Goal: Task Accomplishment & Management: Manage account settings

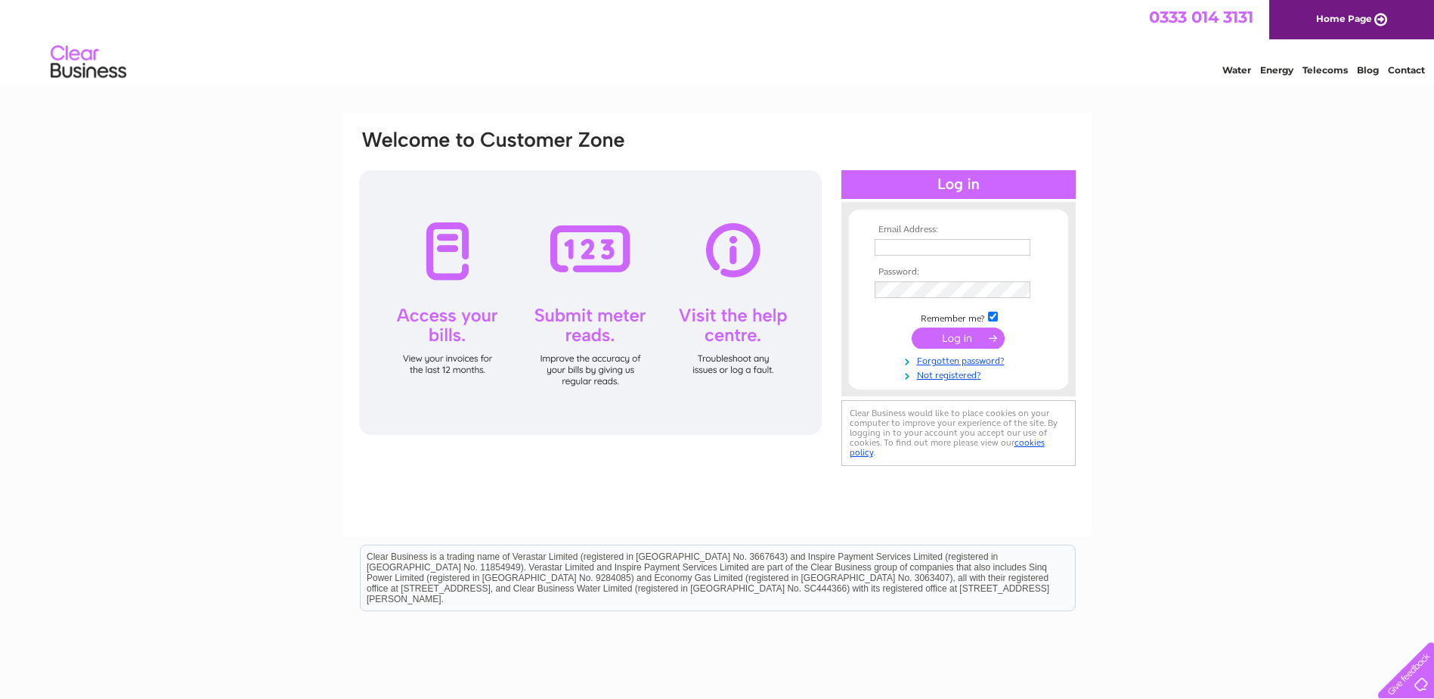
type input "[EMAIL_ADDRESS][DOMAIN_NAME]"
click at [941, 335] on input "submit" at bounding box center [958, 337] width 93 height 21
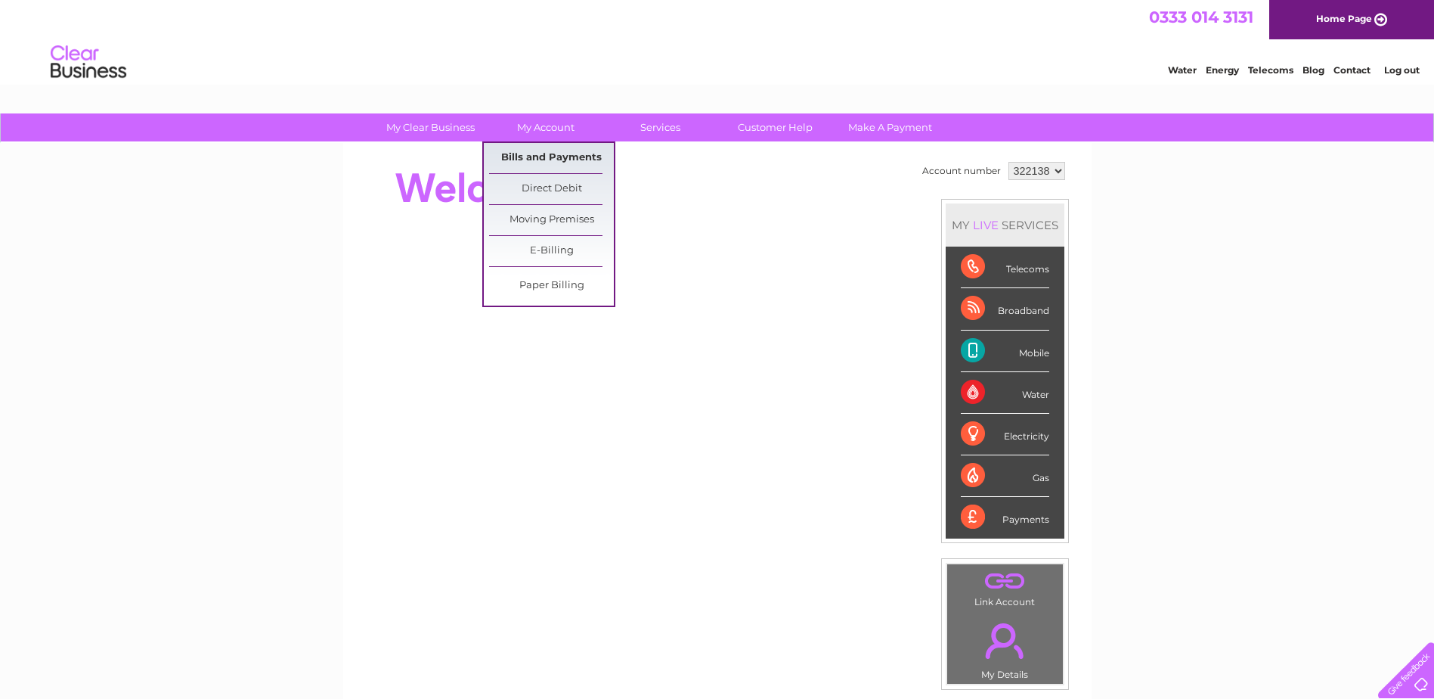
click at [544, 159] on link "Bills and Payments" at bounding box center [551, 158] width 125 height 30
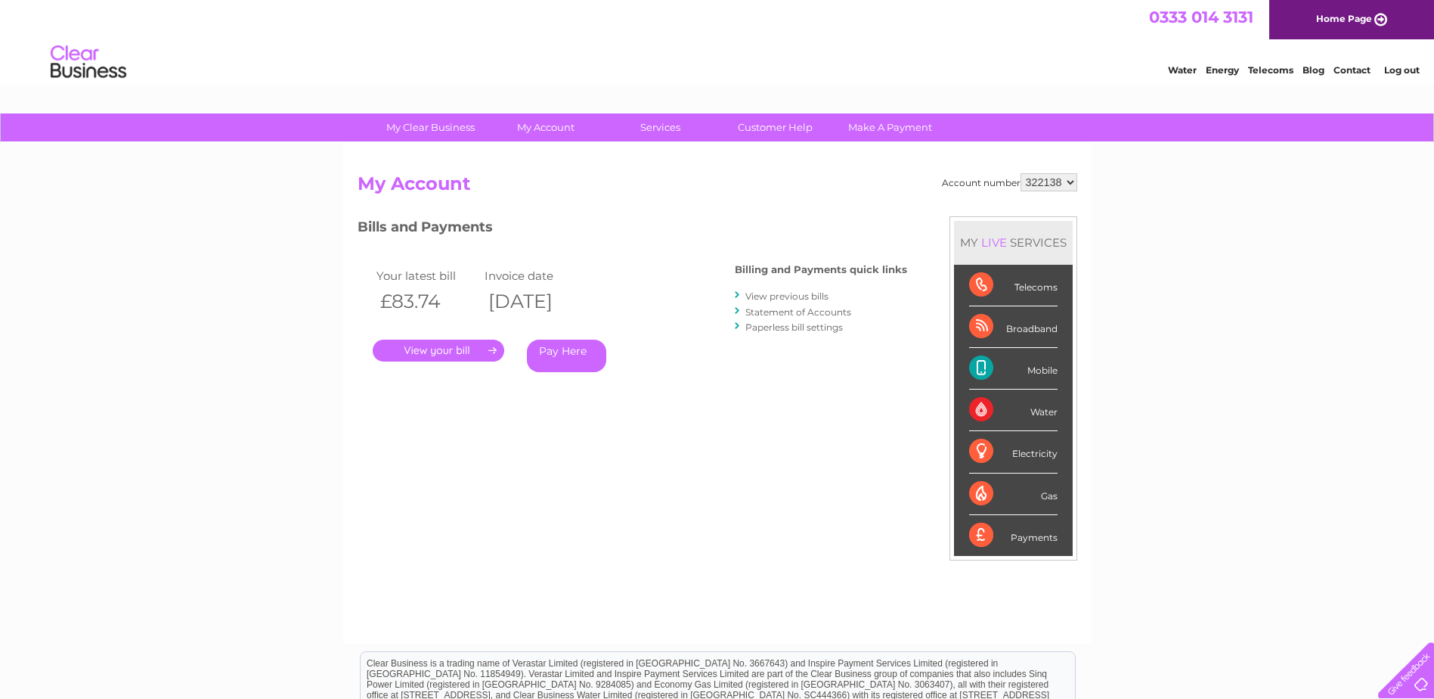
click at [463, 349] on link "." at bounding box center [439, 350] width 132 height 22
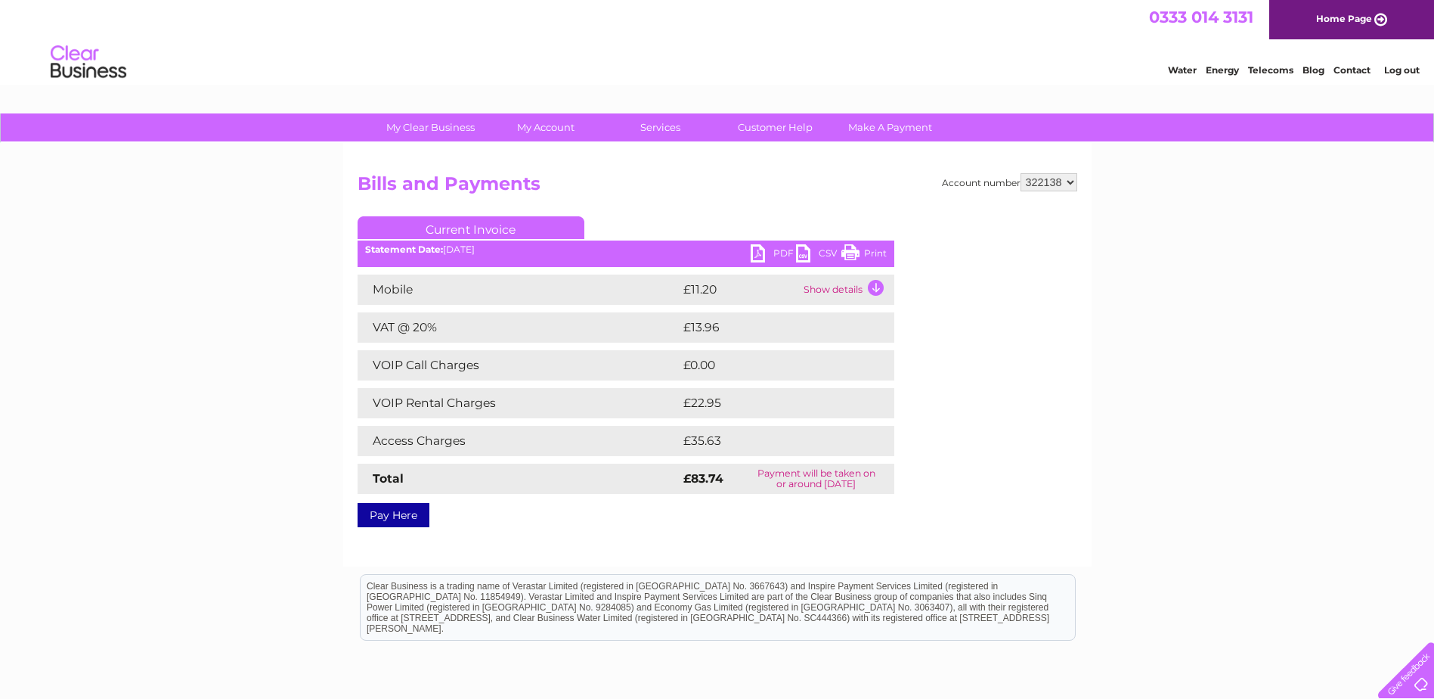
click at [761, 253] on link "PDF" at bounding box center [773, 255] width 45 height 22
